Goal: Task Accomplishment & Management: Use online tool/utility

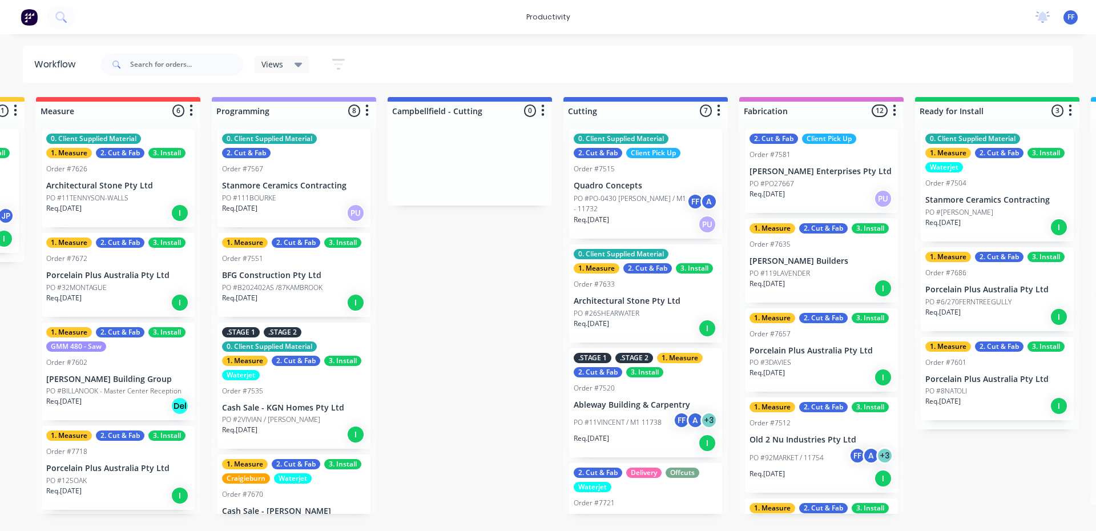
scroll to position [461, 0]
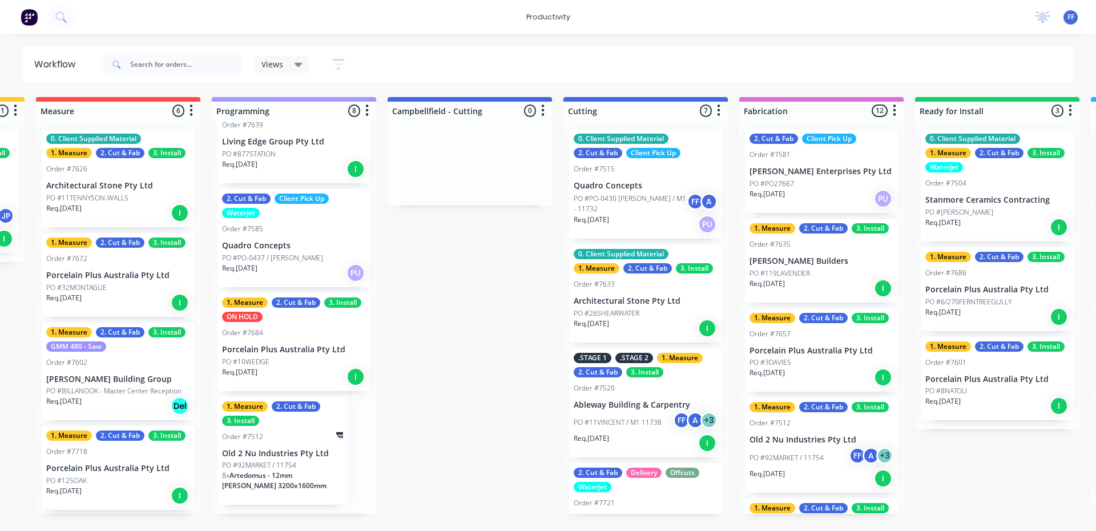
click at [537, 59] on div "Views Save new view None (Default) edit Value edit Show/Hide statuses Show line…" at bounding box center [586, 64] width 976 height 34
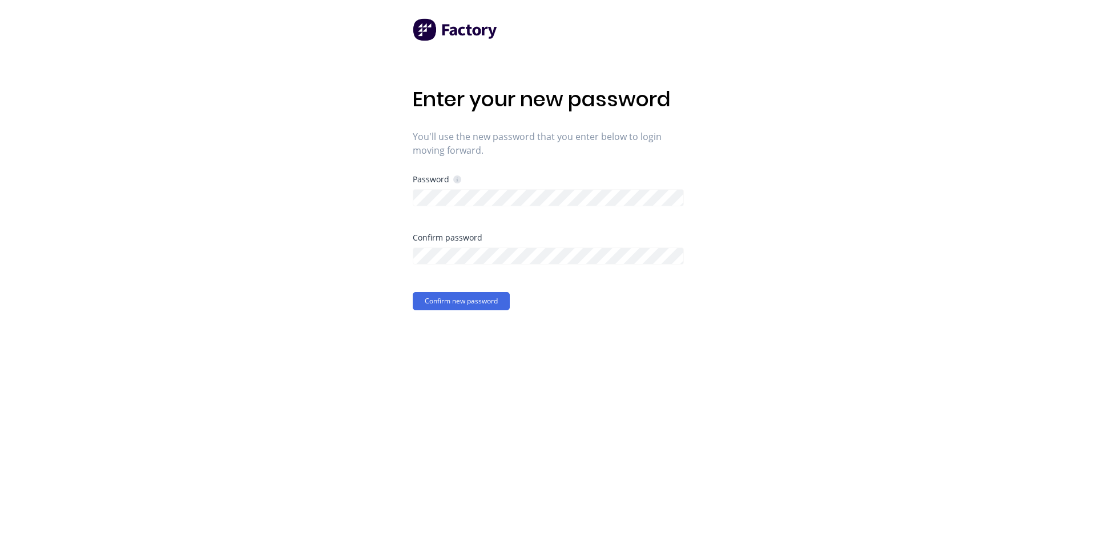
click at [500, 187] on div at bounding box center [548, 196] width 271 height 20
click at [301, 199] on div "Enter your new password You'll use the new password that you enter below to log…" at bounding box center [548, 270] width 1096 height 540
click at [428, 297] on button "Confirm new password" at bounding box center [461, 301] width 97 height 18
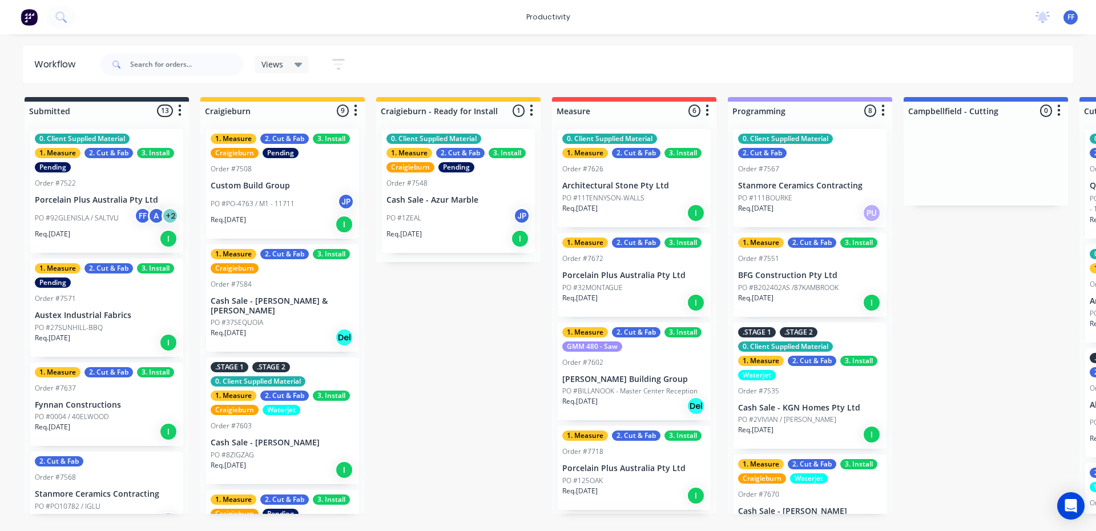
click at [992, 19] on div "productivity productivity Workflow Planner Delivery Scheduling Timesheets No ne…" at bounding box center [548, 17] width 1096 height 34
click at [1000, 38] on div "productivity productivity Workflow Planner Delivery Scheduling Timesheets No ne…" at bounding box center [548, 231] width 1096 height 462
click at [269, 67] on span "Views" at bounding box center [272, 64] width 22 height 12
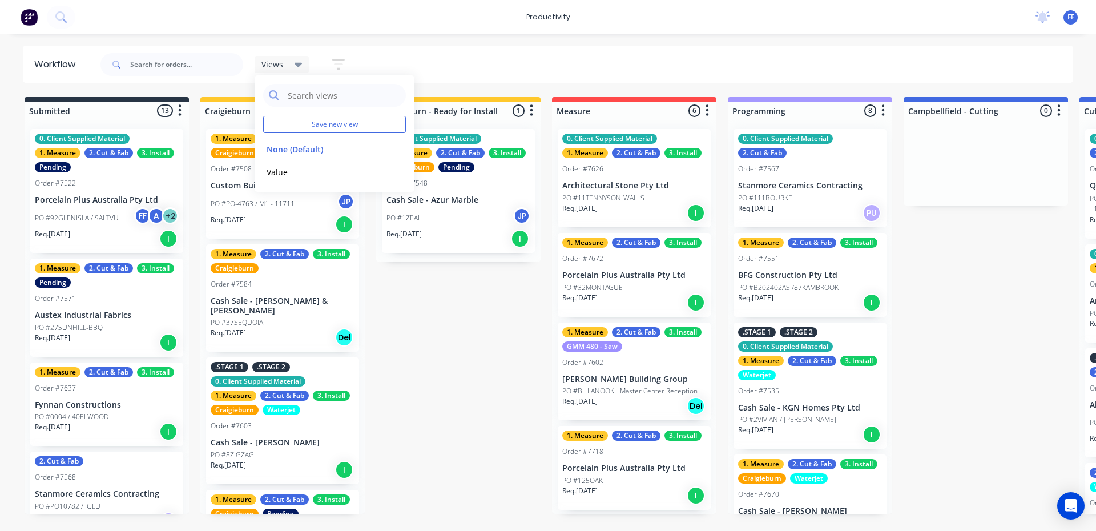
click at [296, 63] on icon at bounding box center [299, 65] width 8 height 5
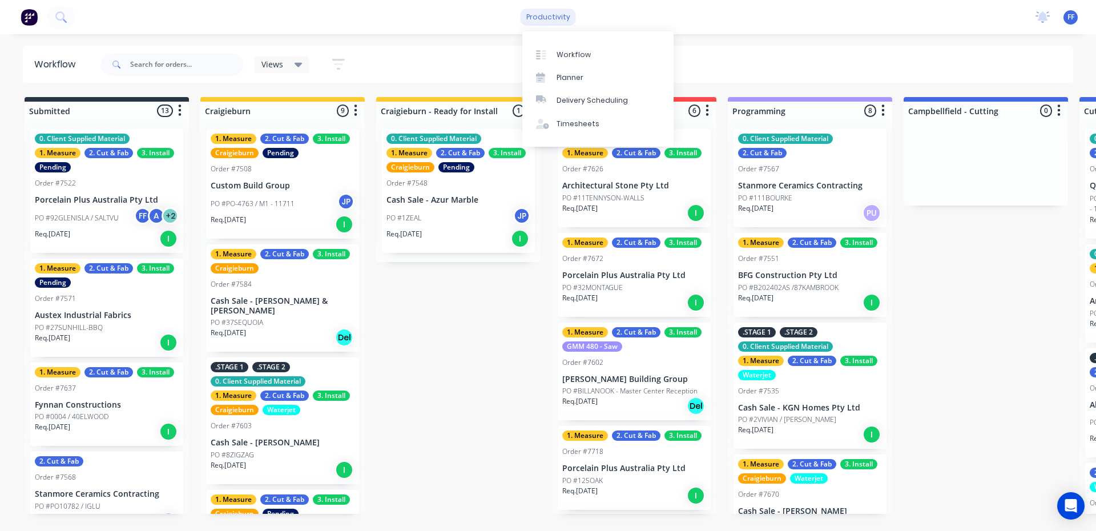
click at [564, 11] on div "productivity" at bounding box center [548, 17] width 55 height 17
click at [562, 77] on div "Planner" at bounding box center [570, 78] width 27 height 10
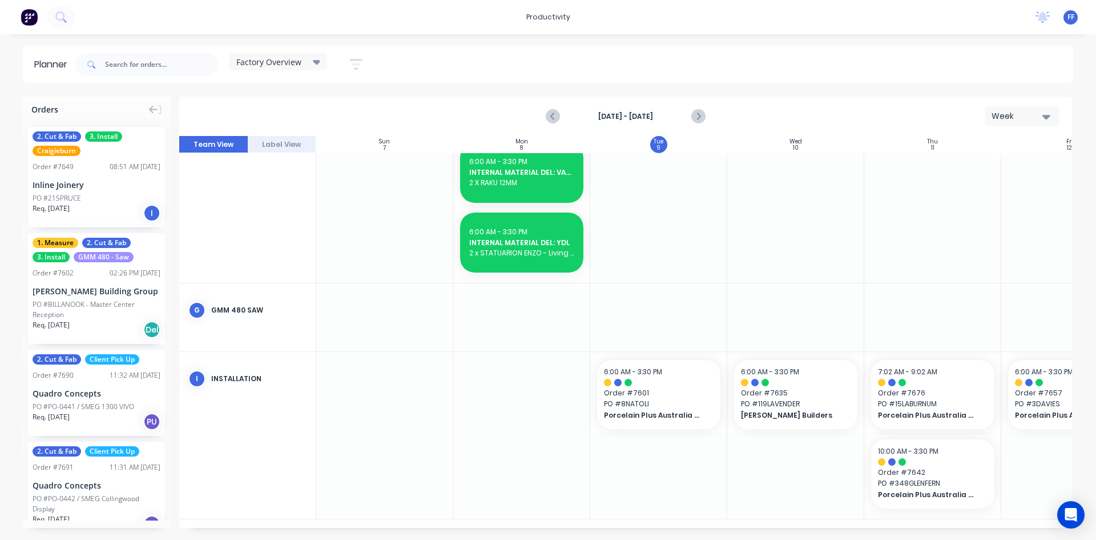
scroll to position [614, 0]
click at [788, 379] on div at bounding box center [796, 382] width 110 height 7
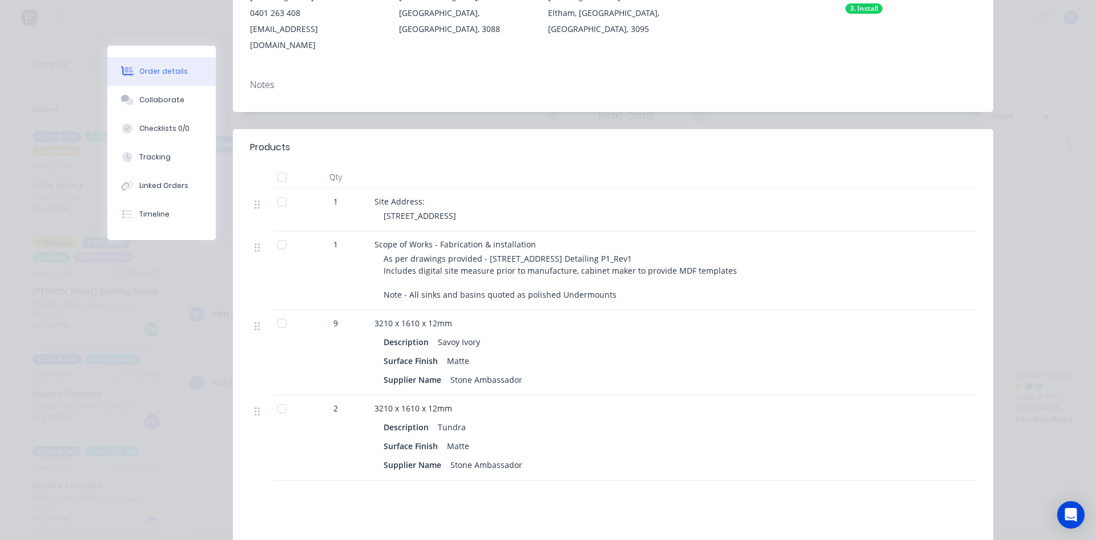
scroll to position [228, 0]
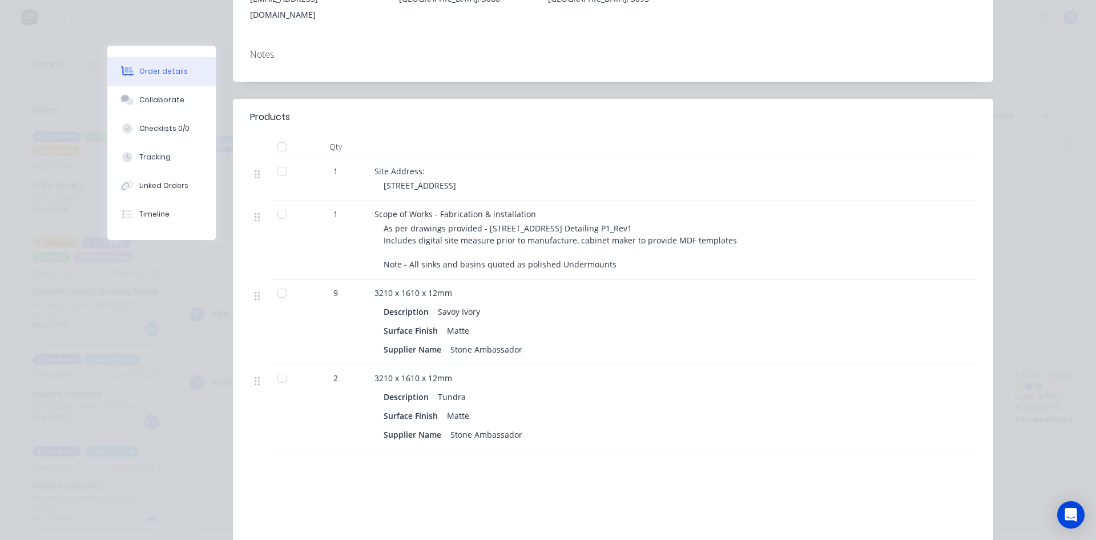
click at [995, 267] on div "Order details Collaborate Checklists 0/0 Tracking Linked Orders Timeline Order …" at bounding box center [547, 235] width 913 height 836
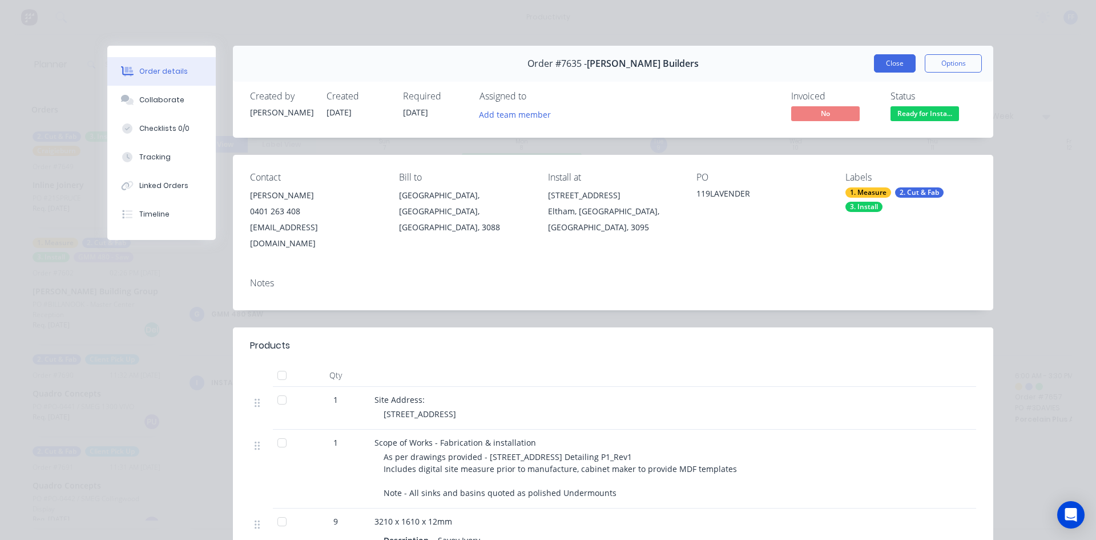
click at [878, 57] on button "Close" at bounding box center [895, 63] width 42 height 18
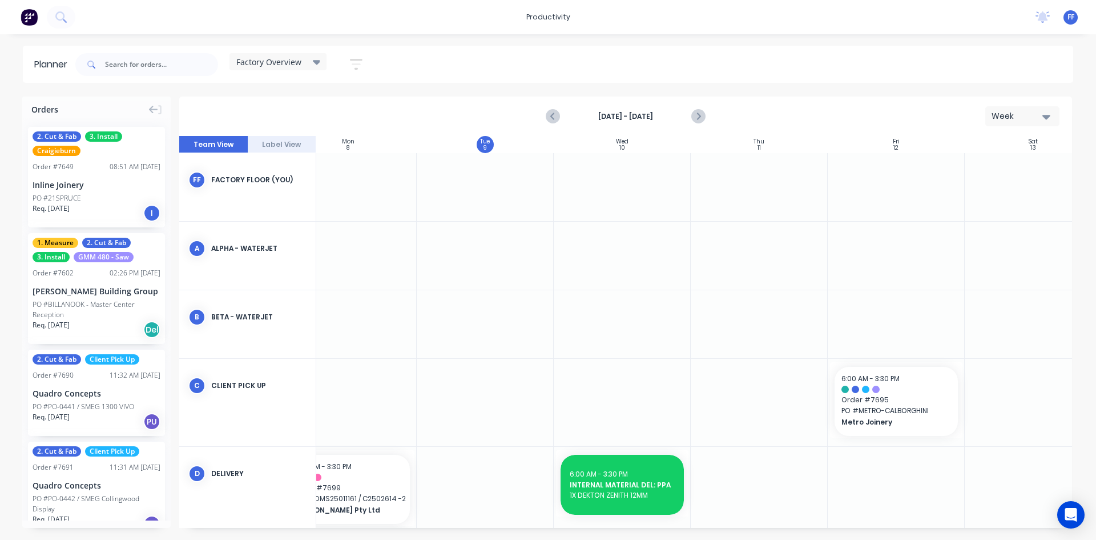
scroll to position [0, 208]
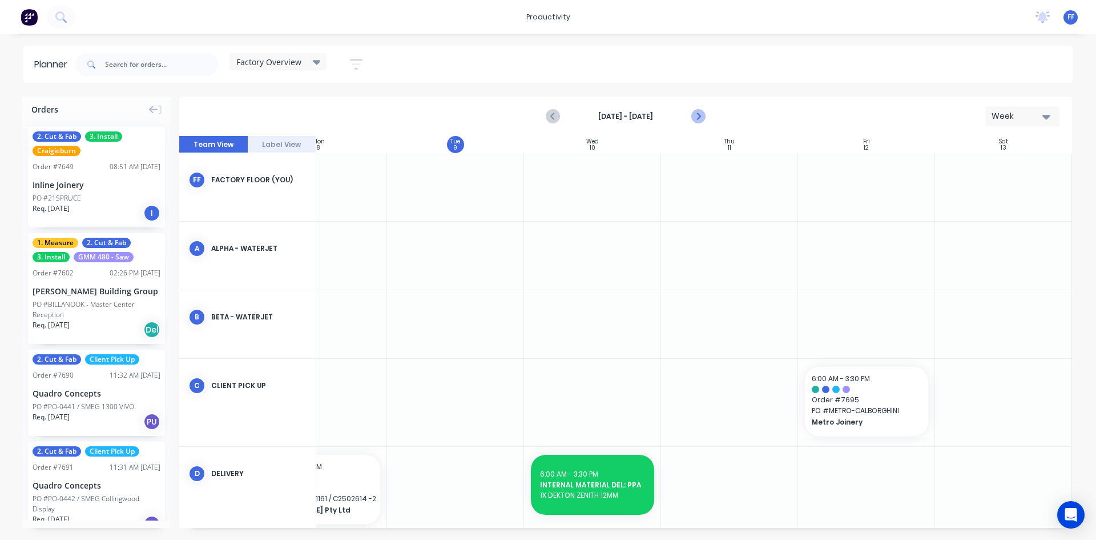
click at [705, 118] on icon "Next page" at bounding box center [698, 117] width 14 height 14
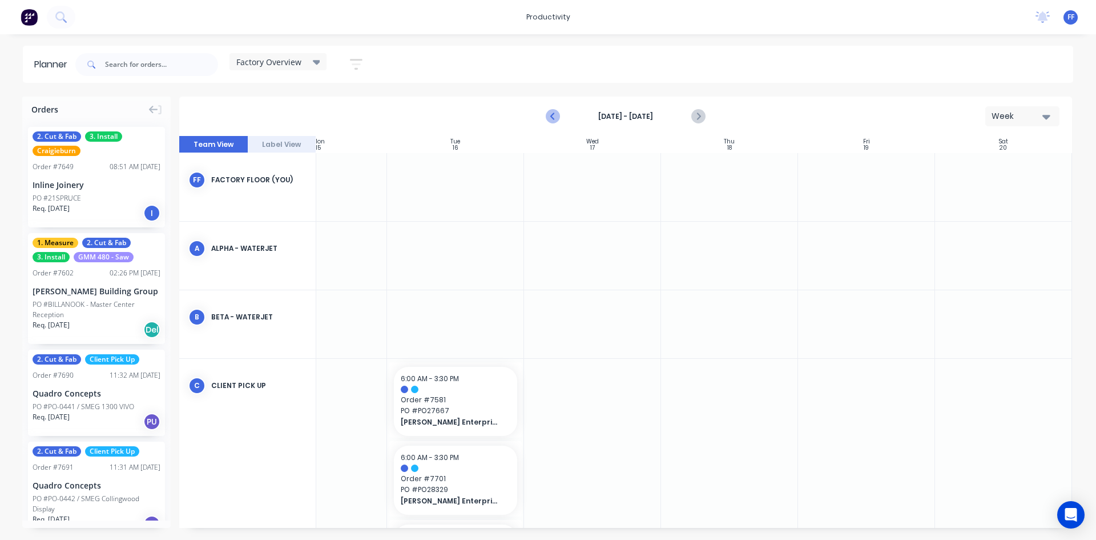
click at [552, 119] on icon "Previous page" at bounding box center [553, 117] width 14 height 14
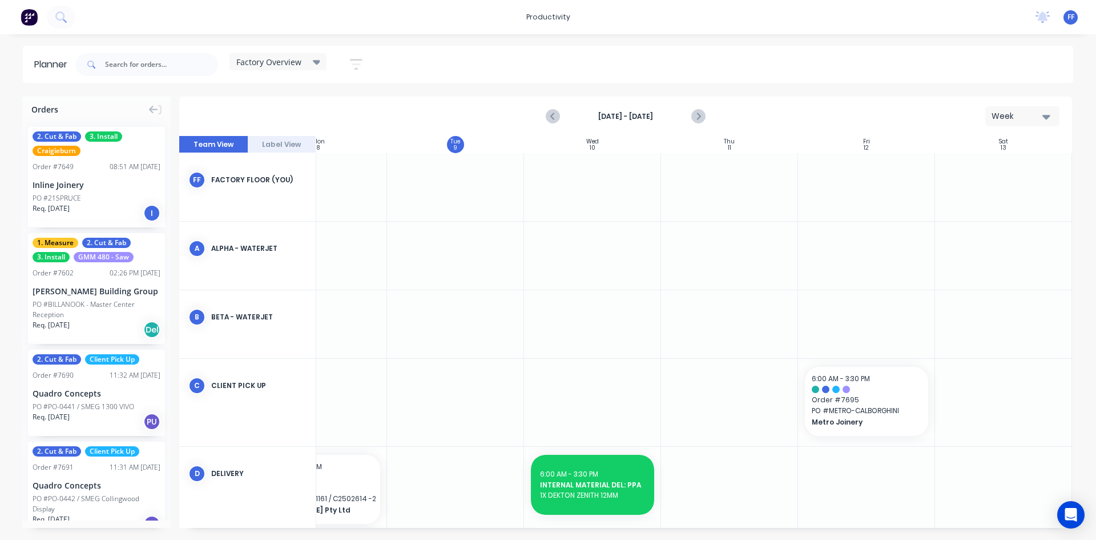
click at [55, 62] on div "Planner" at bounding box center [53, 65] width 39 height 14
click at [401, 60] on div "Factory Overview Save new view None edit Factory Overview (Default) edit Craigi…" at bounding box center [573, 64] width 1000 height 34
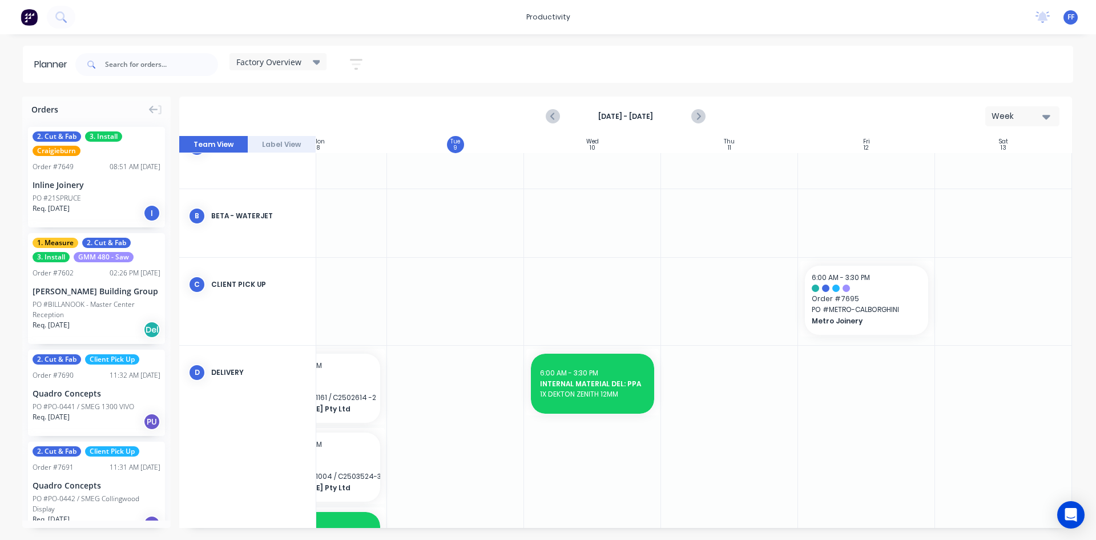
scroll to position [228, 208]
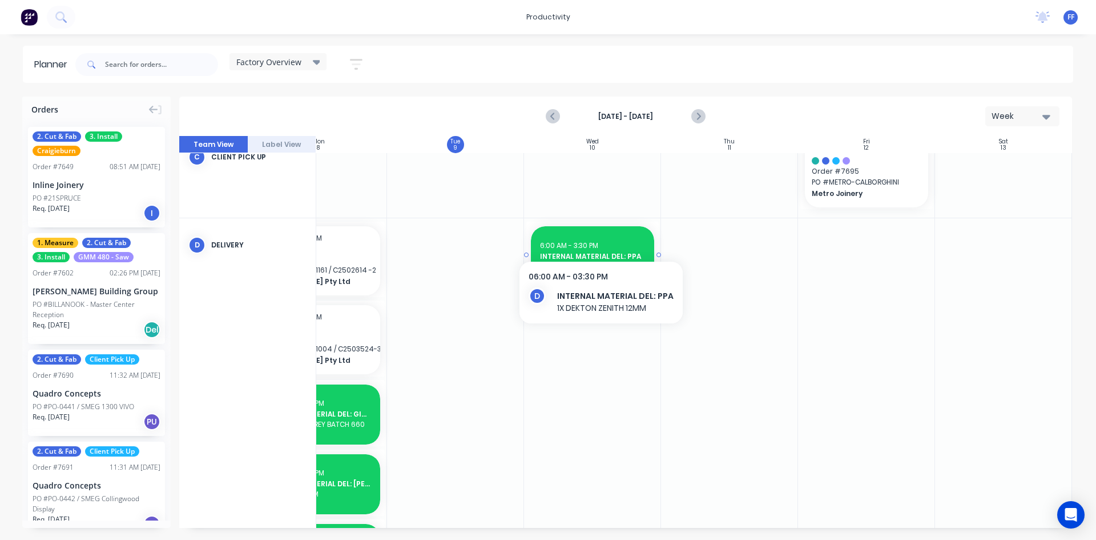
click at [598, 235] on div "6:00 AM - 3:30 PM INTERNAL MATERIAL DEL: PPA 1X DEKTON ZENITH 12MM" at bounding box center [592, 256] width 123 height 60
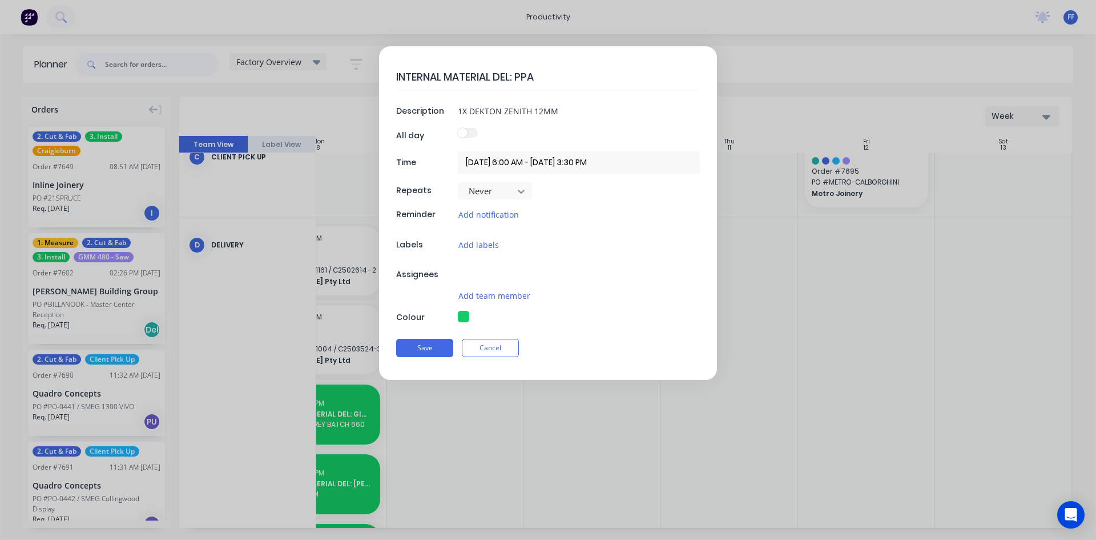
type textarea "x"
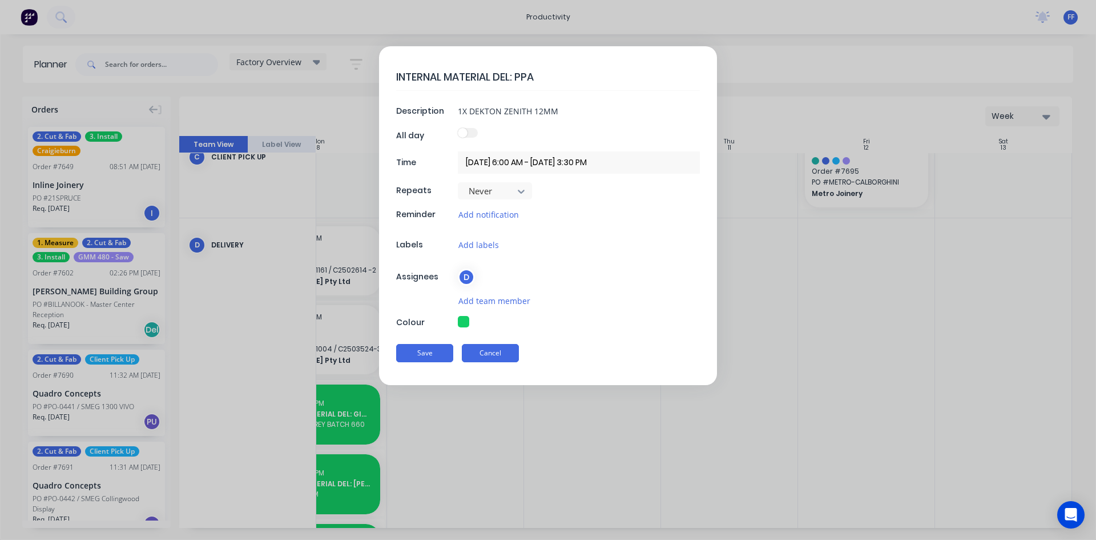
click at [510, 357] on button "Cancel" at bounding box center [490, 353] width 57 height 18
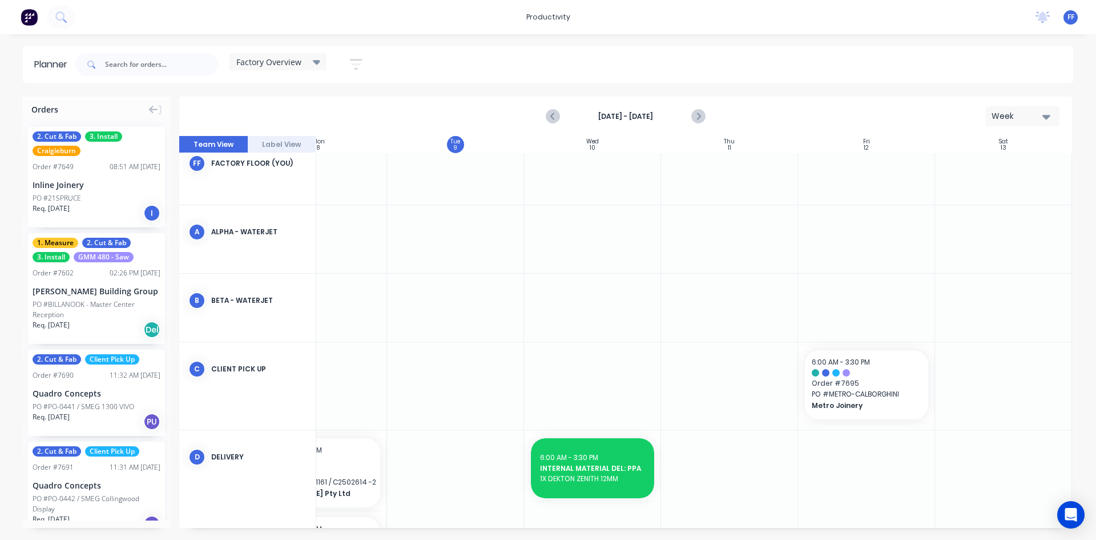
scroll to position [0, 208]
